Goal: Task Accomplishment & Management: Manage account settings

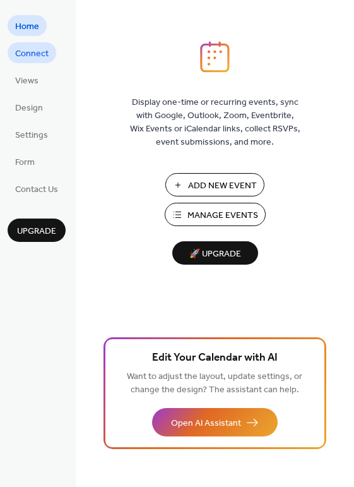
click at [33, 56] on span "Connect" at bounding box center [31, 53] width 33 height 13
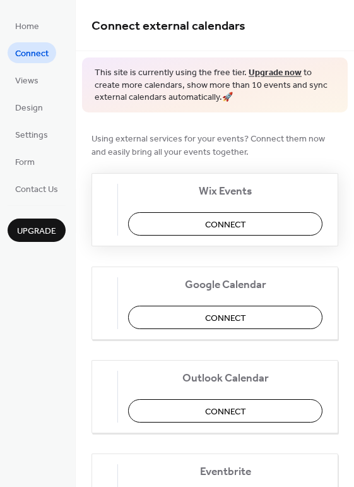
click at [235, 225] on span "Connect" at bounding box center [225, 224] width 41 height 13
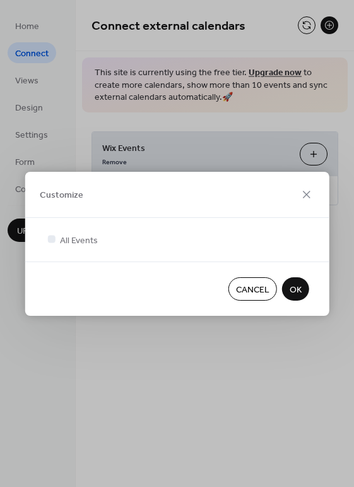
click at [292, 284] on span "OK" at bounding box center [296, 289] width 12 height 13
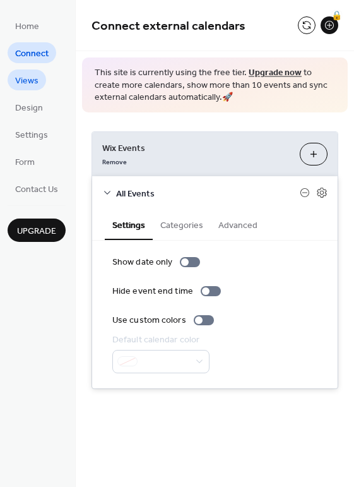
click at [33, 80] on span "Views" at bounding box center [26, 80] width 23 height 13
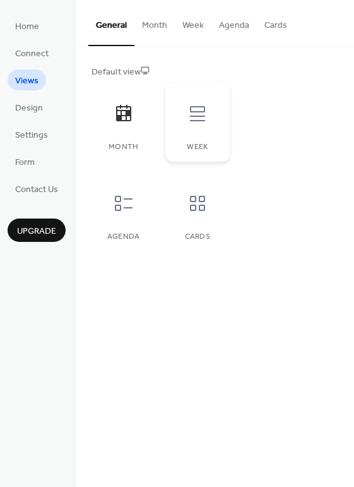
click at [184, 109] on div at bounding box center [198, 114] width 38 height 38
click at [126, 208] on icon at bounding box center [124, 203] width 20 height 20
click at [211, 205] on div at bounding box center [198, 203] width 38 height 38
click at [202, 105] on icon at bounding box center [197, 113] width 20 height 20
click at [42, 112] on link "Design" at bounding box center [29, 107] width 43 height 21
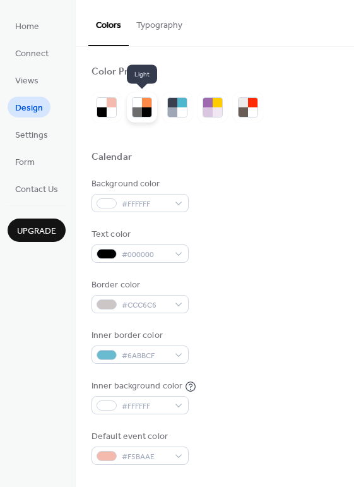
click at [141, 103] on div at bounding box center [137, 102] width 9 height 9
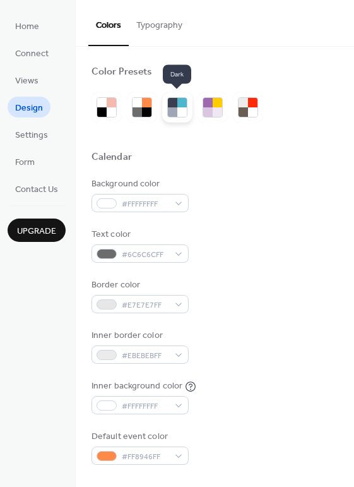
click at [173, 107] on div at bounding box center [172, 111] width 9 height 9
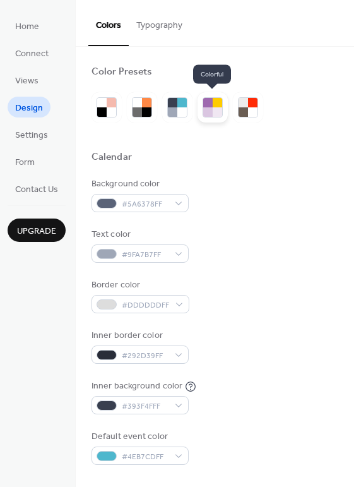
click at [219, 109] on div at bounding box center [217, 111] width 9 height 9
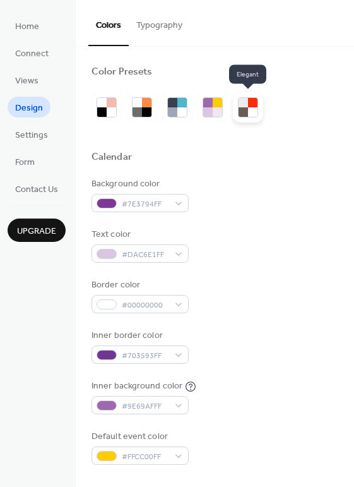
click at [246, 113] on div at bounding box center [243, 111] width 9 height 9
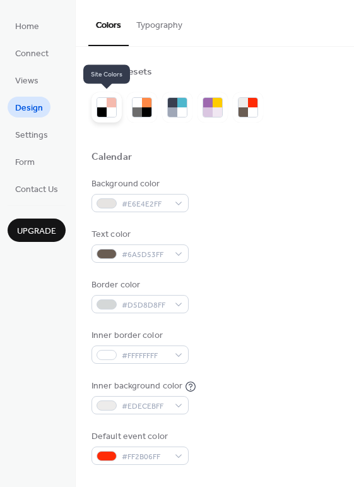
click at [98, 111] on div at bounding box center [101, 111] width 9 height 9
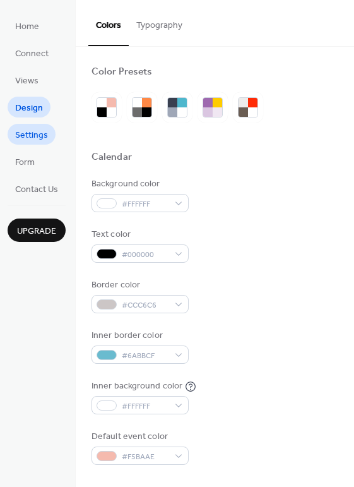
click at [31, 136] on span "Settings" at bounding box center [31, 135] width 33 height 13
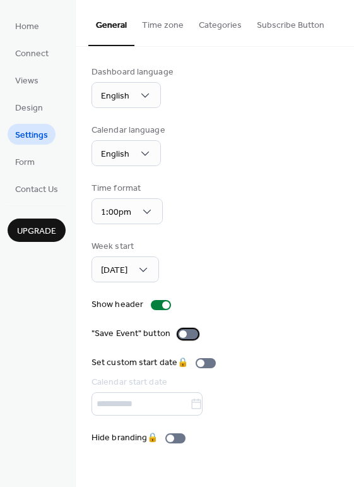
click at [184, 334] on div at bounding box center [183, 334] width 8 height 8
click at [184, 334] on div at bounding box center [188, 334] width 20 height 10
click at [152, 300] on div at bounding box center [161, 305] width 20 height 10
click at [152, 301] on div at bounding box center [156, 305] width 8 height 8
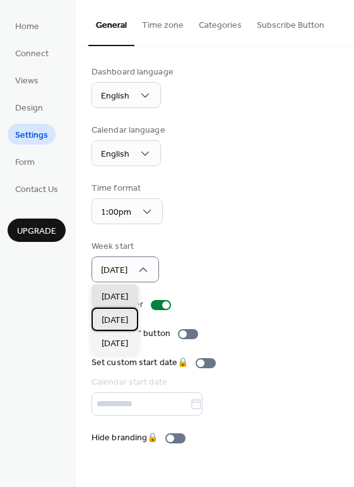
click at [128, 314] on span "[DATE]" at bounding box center [115, 320] width 27 height 13
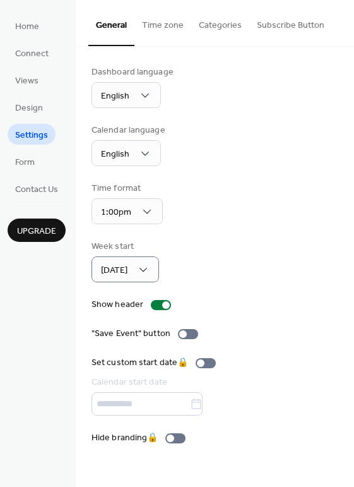
click at [216, 208] on div "Time format 1:00pm" at bounding box center [215, 203] width 247 height 42
click at [174, 24] on button "Time zone" at bounding box center [162, 22] width 57 height 45
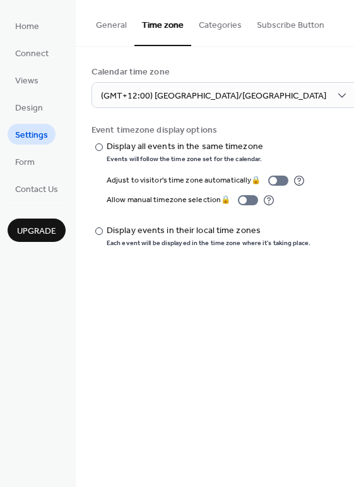
click at [211, 27] on button "Categories" at bounding box center [220, 22] width 58 height 45
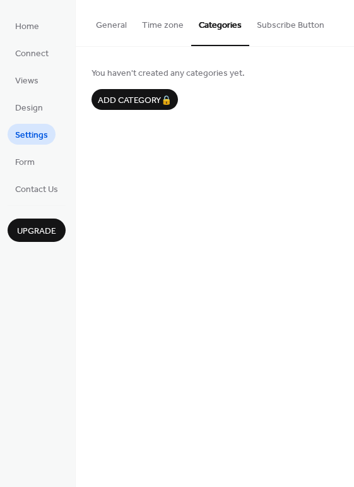
click at [273, 23] on button "Subscribe Button" at bounding box center [290, 22] width 83 height 45
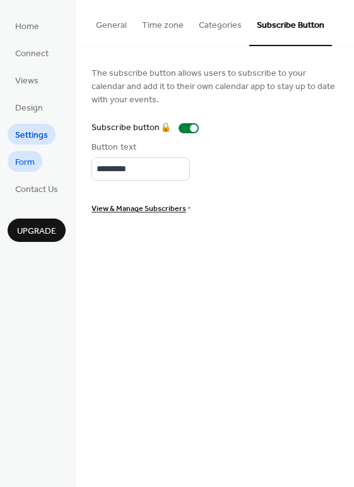
click at [32, 156] on span "Form" at bounding box center [25, 162] width 20 height 13
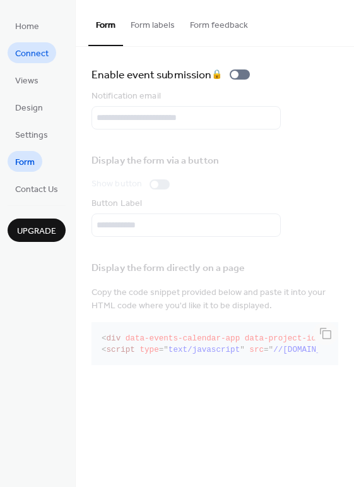
click at [35, 53] on span "Connect" at bounding box center [31, 53] width 33 height 13
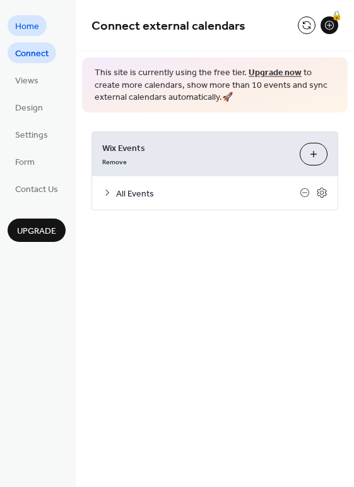
click at [27, 23] on span "Home" at bounding box center [27, 26] width 24 height 13
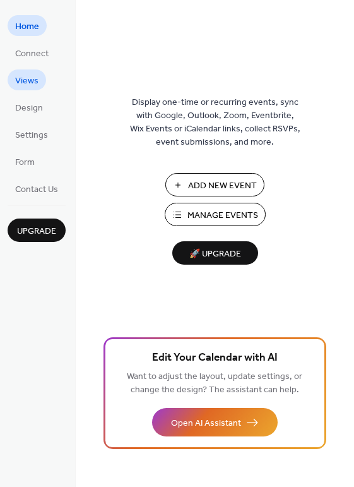
click at [22, 80] on span "Views" at bounding box center [26, 80] width 23 height 13
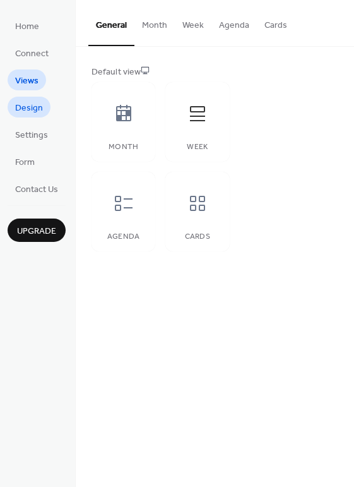
click at [31, 109] on span "Design" at bounding box center [29, 108] width 28 height 13
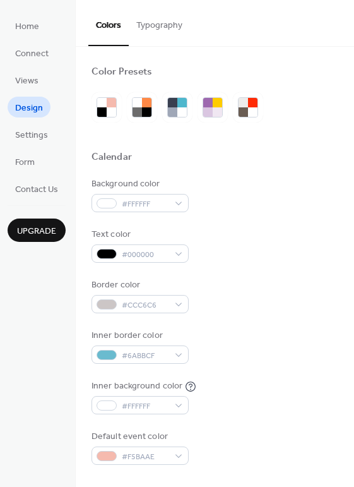
click at [28, 91] on ul "Home Connect Views Design Settings Form Contact Us" at bounding box center [37, 107] width 58 height 184
click at [30, 84] on span "Views" at bounding box center [26, 80] width 23 height 13
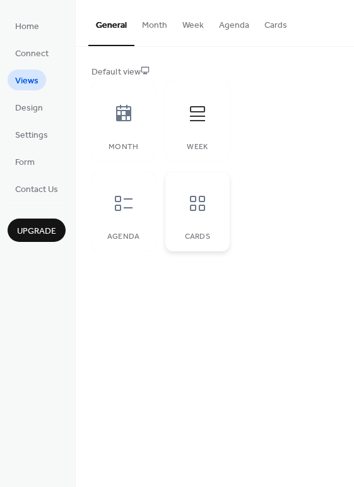
click at [201, 200] on icon at bounding box center [197, 203] width 15 height 15
click at [115, 197] on icon at bounding box center [124, 203] width 18 height 15
click at [126, 117] on icon at bounding box center [124, 113] width 20 height 20
click at [205, 117] on icon at bounding box center [197, 113] width 20 height 20
click at [187, 206] on icon at bounding box center [197, 203] width 20 height 20
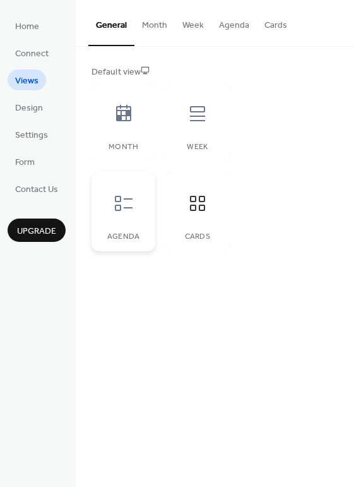
click at [124, 204] on icon at bounding box center [124, 203] width 20 height 20
click at [181, 27] on button "Week" at bounding box center [193, 22] width 37 height 45
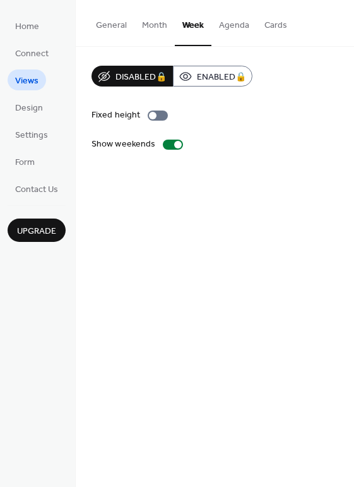
click at [230, 25] on button "Agenda" at bounding box center [233, 22] width 45 height 45
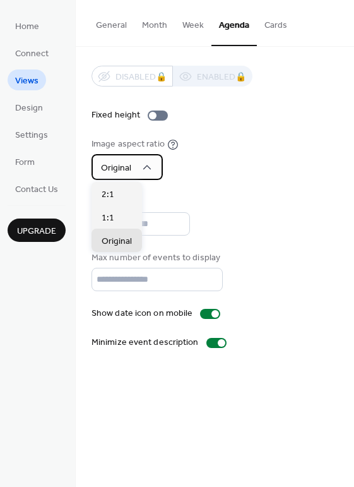
click at [152, 167] on icon at bounding box center [147, 167] width 13 height 13
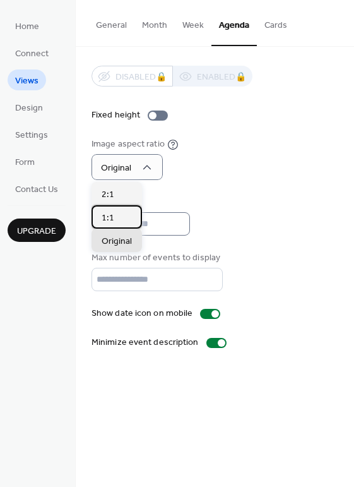
click at [116, 216] on div "1:1" at bounding box center [117, 216] width 50 height 23
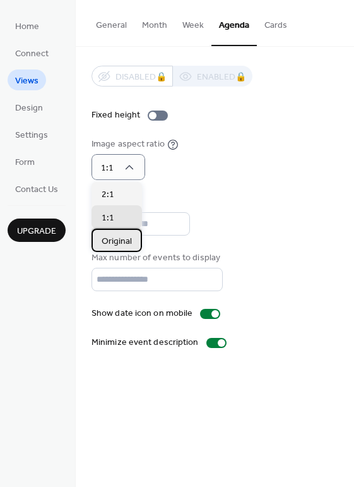
click at [120, 236] on span "Original" at bounding box center [117, 241] width 30 height 13
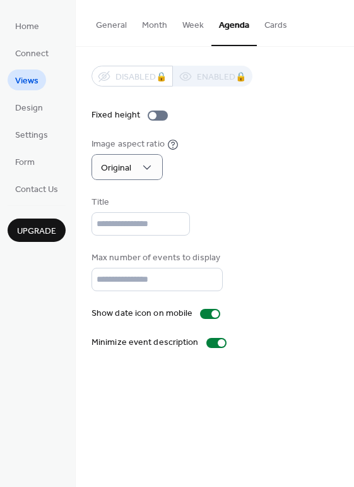
click at [271, 27] on button "Cards" at bounding box center [276, 22] width 38 height 45
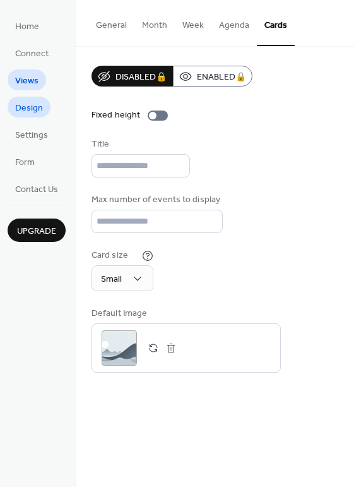
click at [42, 109] on link "Design" at bounding box center [29, 107] width 43 height 21
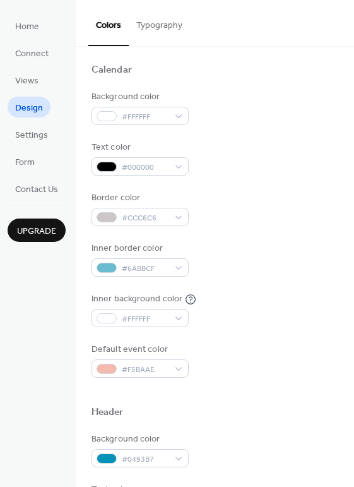
scroll to position [95, 0]
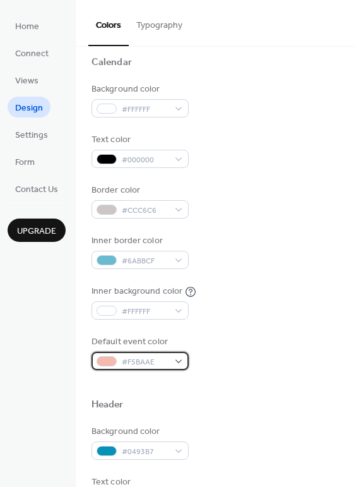
click at [178, 362] on div "#F5BAAE" at bounding box center [140, 360] width 97 height 18
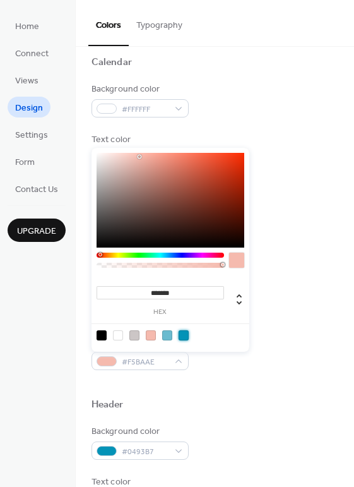
click at [180, 337] on div at bounding box center [184, 335] width 10 height 10
type input "*******"
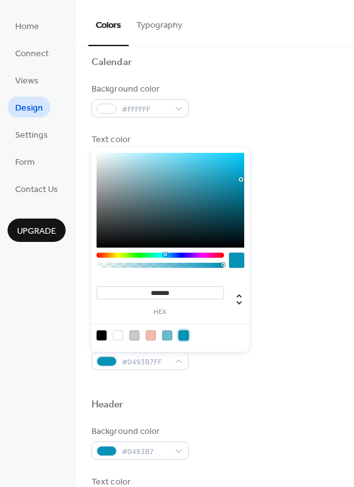
click at [305, 148] on div "Text color #000000" at bounding box center [215, 150] width 247 height 35
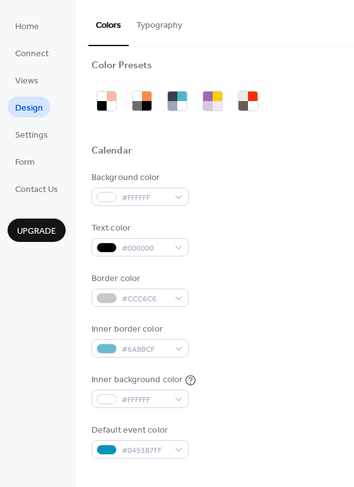
scroll to position [0, 0]
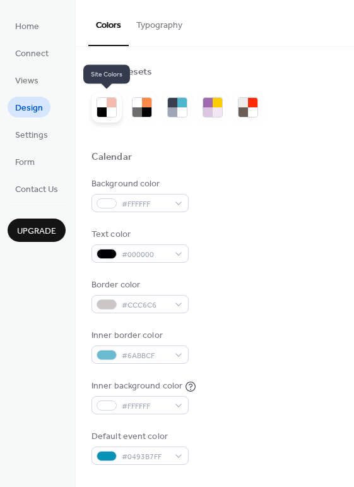
click at [107, 104] on div at bounding box center [111, 102] width 9 height 9
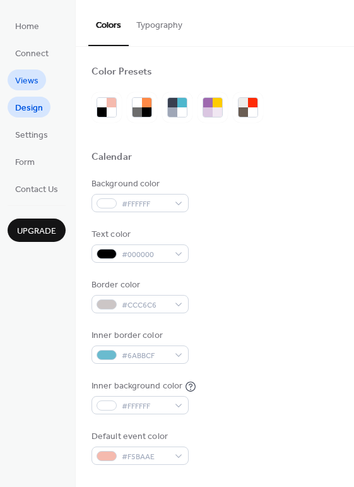
click at [21, 76] on span "Views" at bounding box center [26, 80] width 23 height 13
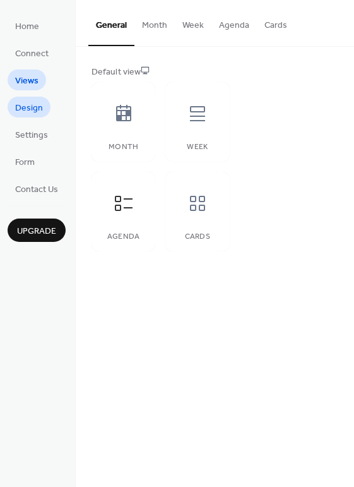
click at [31, 103] on span "Design" at bounding box center [29, 108] width 28 height 13
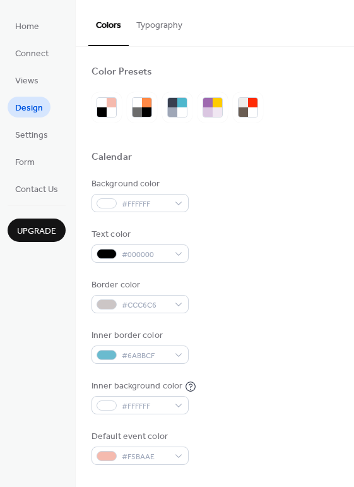
scroll to position [95, 0]
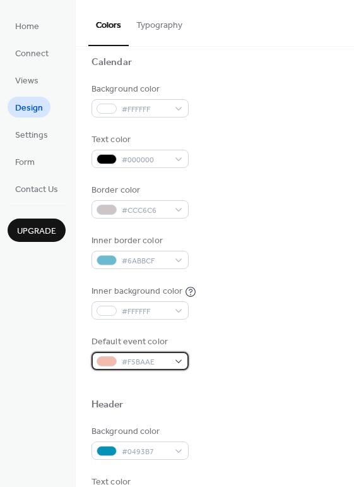
click at [165, 363] on span "#F5BAAE" at bounding box center [145, 361] width 47 height 13
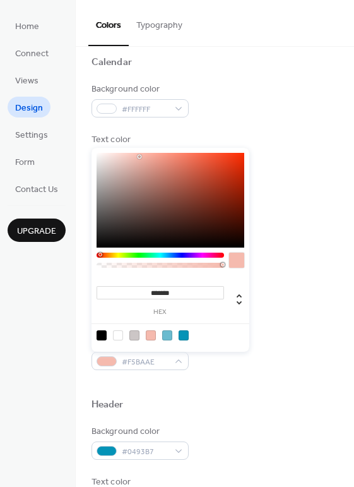
click at [181, 333] on div at bounding box center [184, 335] width 10 height 10
type input "*******"
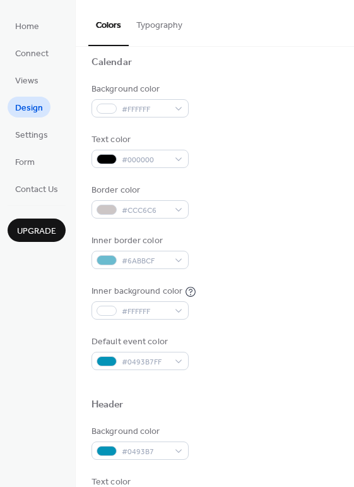
click at [307, 259] on div "Inner border color #6ABBCF" at bounding box center [215, 251] width 247 height 35
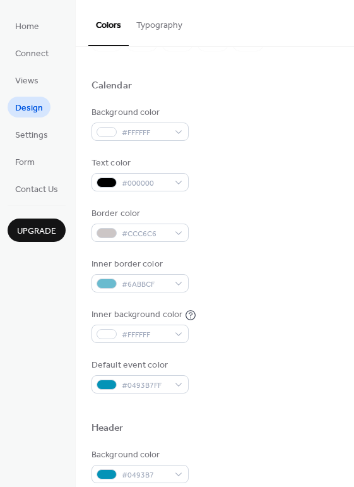
scroll to position [0, 0]
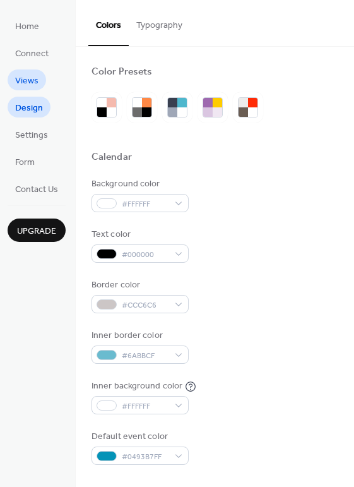
click at [33, 83] on span "Views" at bounding box center [26, 80] width 23 height 13
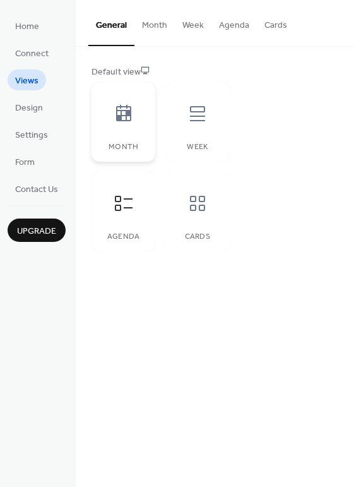
click at [133, 144] on div "Month" at bounding box center [123, 147] width 38 height 9
click at [192, 121] on icon at bounding box center [197, 113] width 20 height 20
click at [133, 220] on div at bounding box center [124, 203] width 38 height 38
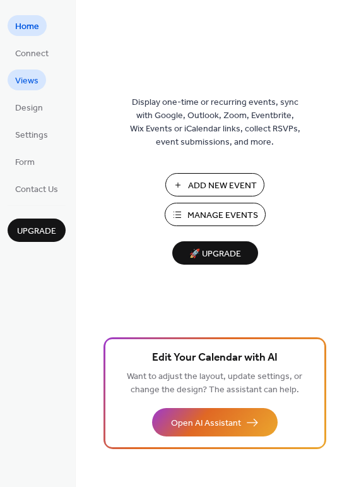
click at [25, 74] on span "Views" at bounding box center [26, 80] width 23 height 13
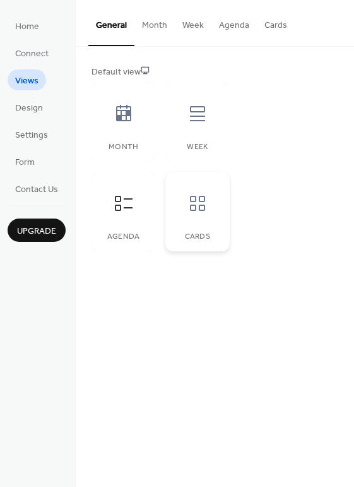
click at [192, 204] on icon at bounding box center [197, 203] width 15 height 15
